Goal: Task Accomplishment & Management: Manage account settings

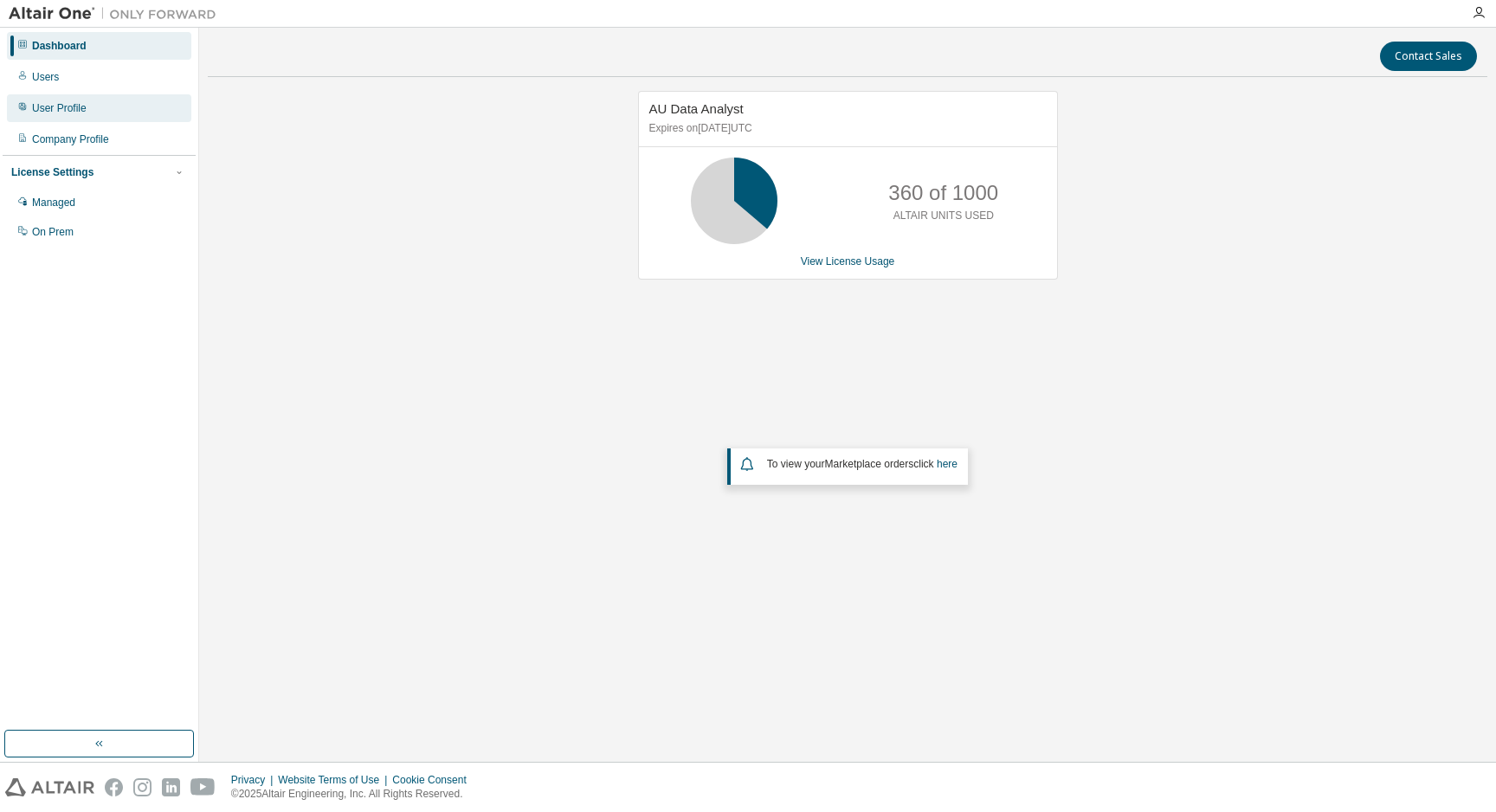
click at [63, 106] on div "User Profile" at bounding box center [59, 108] width 55 height 13
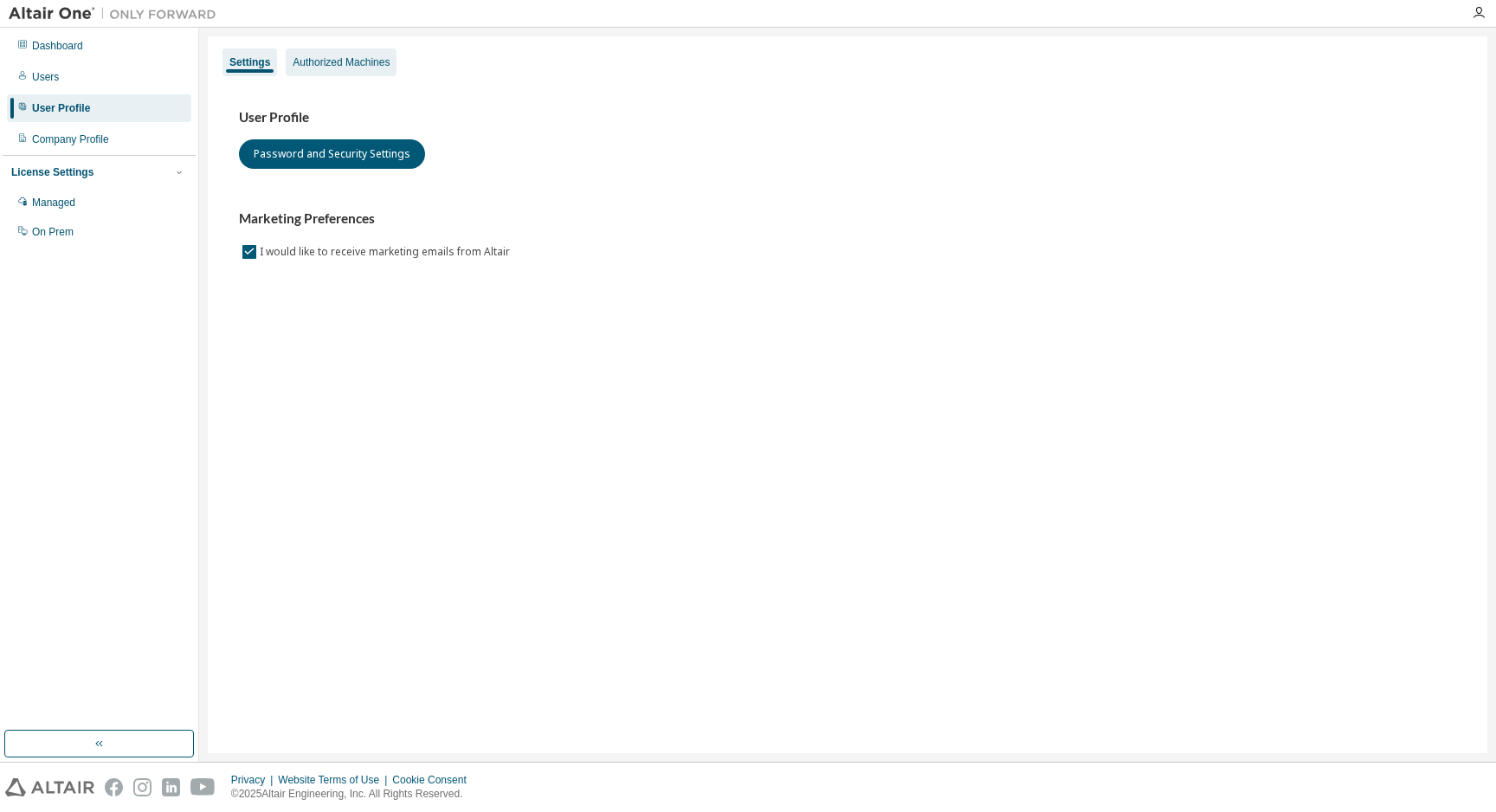
click at [340, 67] on div "Authorized Machines" at bounding box center [341, 62] width 97 height 13
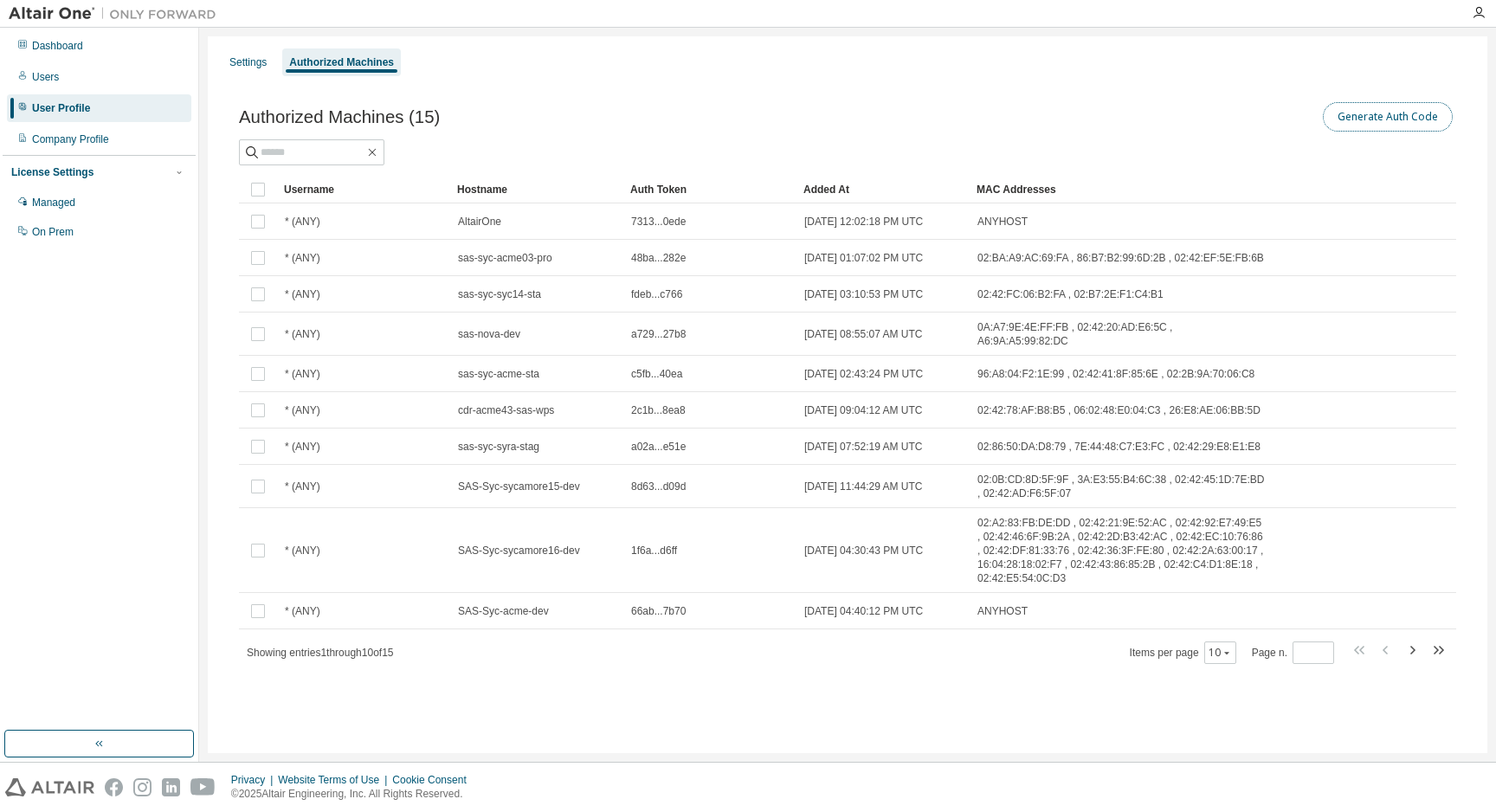
click at [1370, 122] on button "Generate Auth Code" at bounding box center [1387, 117] width 129 height 30
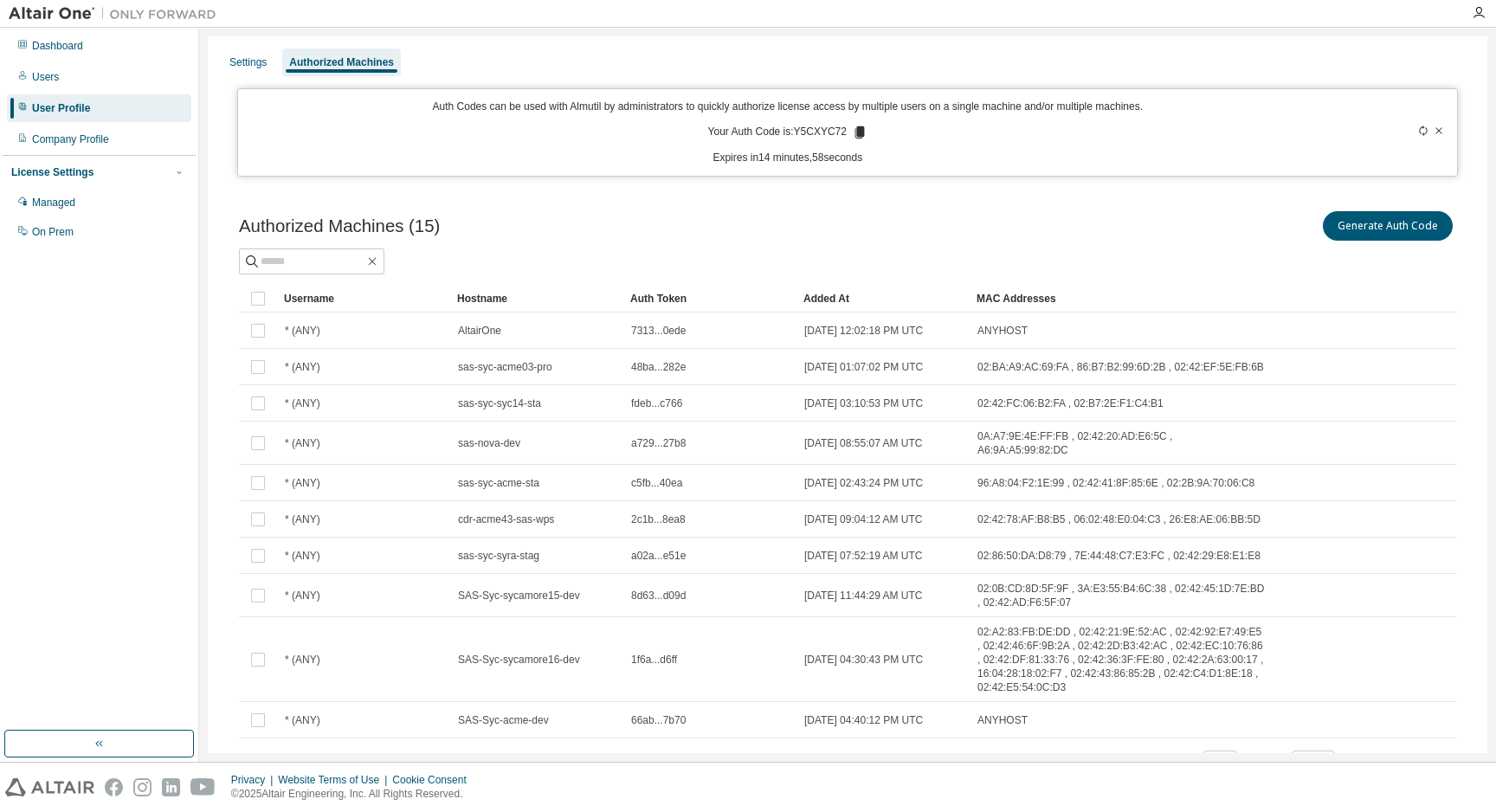
click at [860, 132] on icon at bounding box center [860, 132] width 10 height 12
click at [916, 205] on div "Authorized Machines (15) Generate Auth Code Clear Load Save Save As Field Opera…" at bounding box center [847, 502] width 1259 height 631
